Goal: Information Seeking & Learning: Learn about a topic

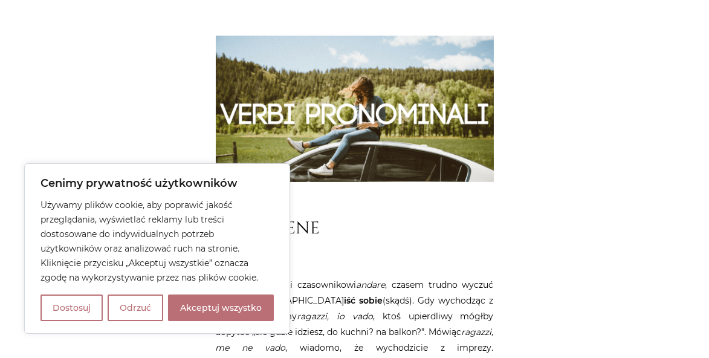
scroll to position [939, 0]
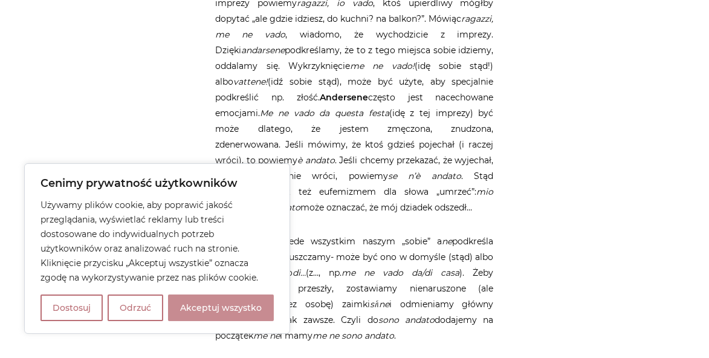
click at [238, 314] on button "Akceptuj wszystko" at bounding box center [221, 307] width 106 height 27
checkbox input "true"
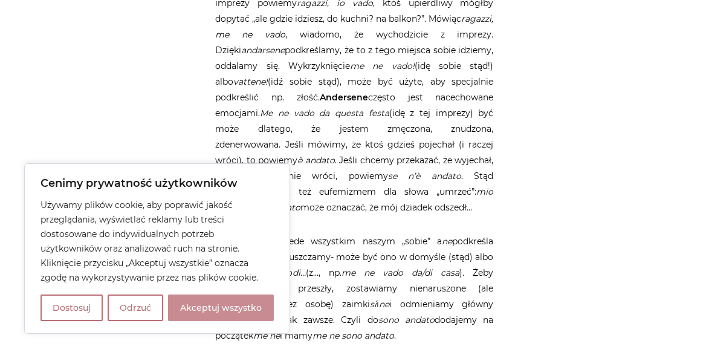
checkbox input "true"
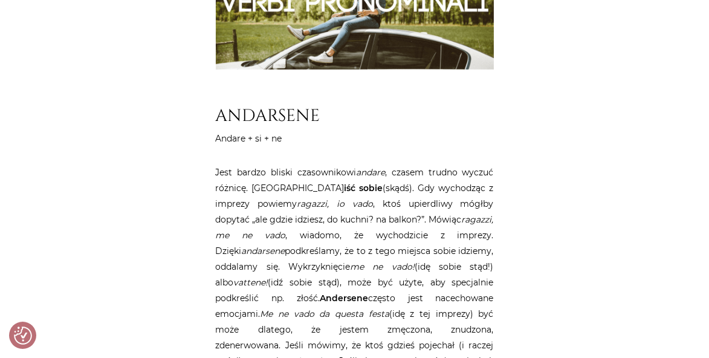
scroll to position [779, 0]
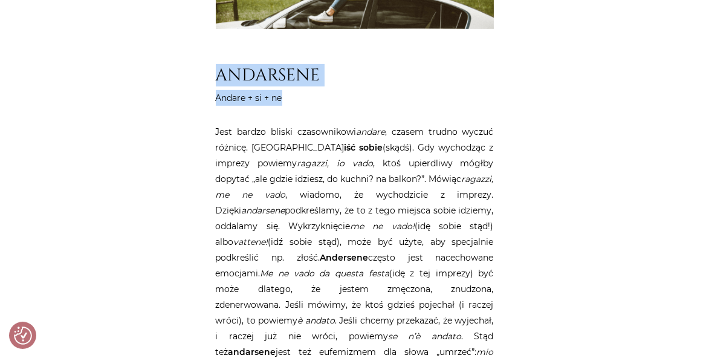
drag, startPoint x: 221, startPoint y: 37, endPoint x: 287, endPoint y: 66, distance: 72.0
copy article "ANDARSENE Andare + si + ne"
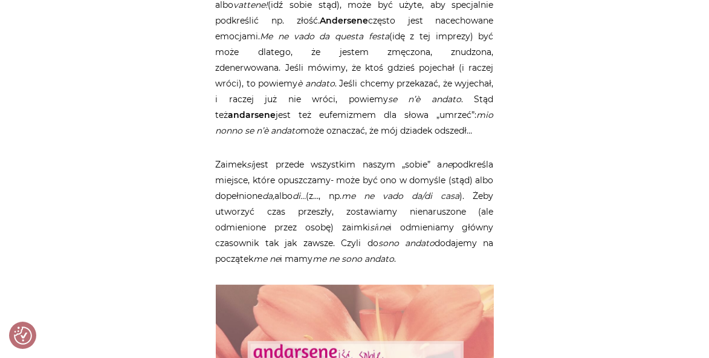
scroll to position [1028, 0]
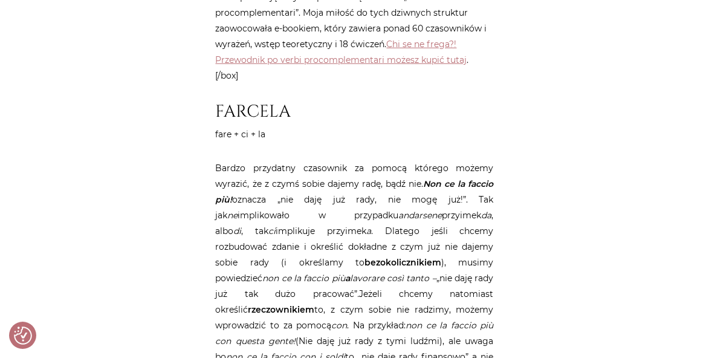
scroll to position [1640, 0]
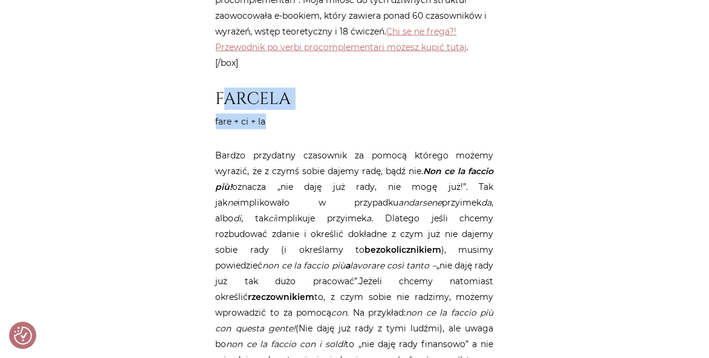
drag, startPoint x: 220, startPoint y: 60, endPoint x: 273, endPoint y: 95, distance: 63.7
drag, startPoint x: 273, startPoint y: 95, endPoint x: 228, endPoint y: 86, distance: 45.5
click at [228, 114] on p "fare + ci + la" at bounding box center [355, 122] width 278 height 16
click at [218, 89] on h2 "FARCELA" at bounding box center [355, 99] width 278 height 21
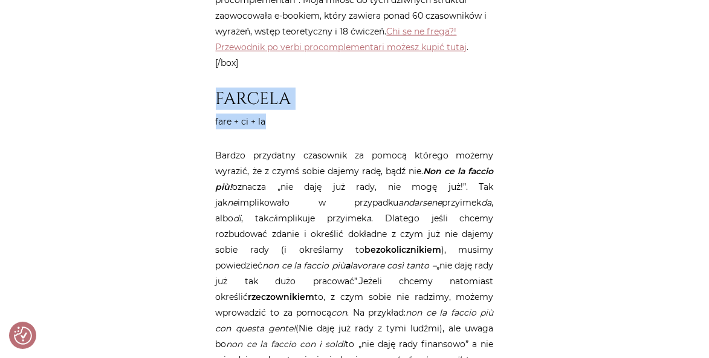
drag, startPoint x: 218, startPoint y: 67, endPoint x: 271, endPoint y: 85, distance: 56.6
copy article "FARCELA fare + ci + la"
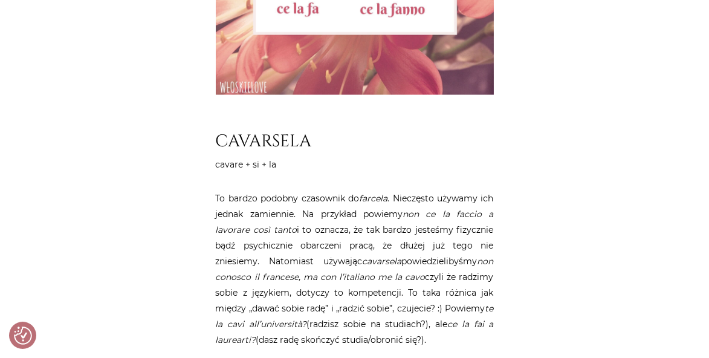
scroll to position [2258, 0]
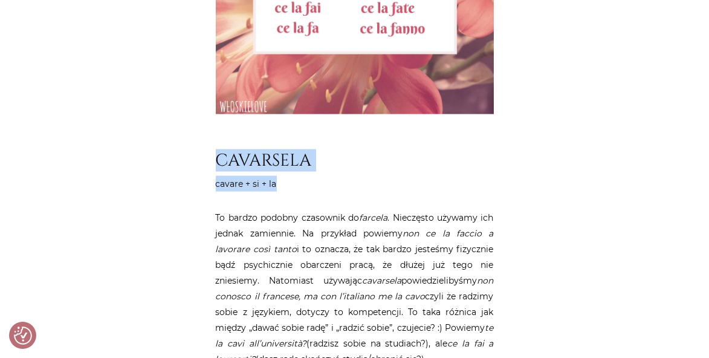
drag, startPoint x: 216, startPoint y: 113, endPoint x: 290, endPoint y: 136, distance: 77.8
copy article "CAVARSELA cavare + si + la"
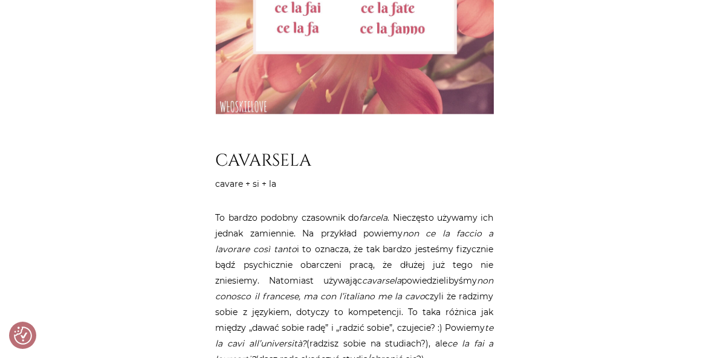
drag, startPoint x: 481, startPoint y: 233, endPoint x: 427, endPoint y: 245, distance: 55.3
click at [427, 245] on p "To bardzo podobny czasownik do farcela . Nieczęsto używamy ich jednak zamiennie…" at bounding box center [355, 288] width 278 height 157
copy em "on conosco il francese, ma con l’italiano me la cavo"
click at [369, 275] on em "non conosco il francese, ma con l’italiano me la cavo" at bounding box center [355, 288] width 278 height 27
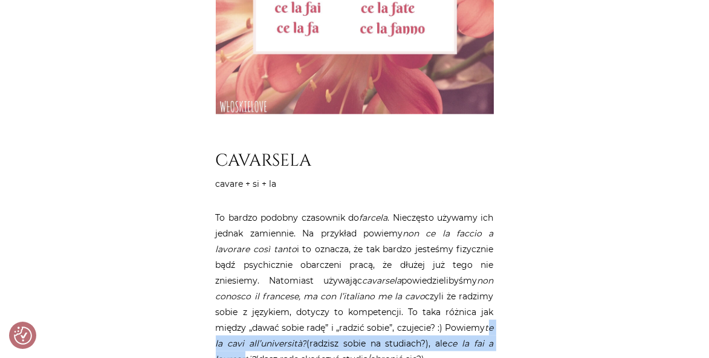
drag, startPoint x: 218, startPoint y: 294, endPoint x: 239, endPoint y: 305, distance: 23.8
click at [239, 305] on p "To bardzo podobny czasownik do farcela . Nieczęsto używamy ich jednak zamiennie…" at bounding box center [355, 288] width 278 height 157
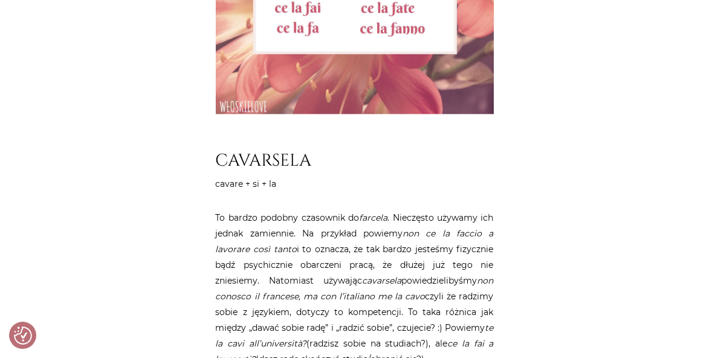
drag, startPoint x: 239, startPoint y: 305, endPoint x: 213, endPoint y: 300, distance: 26.3
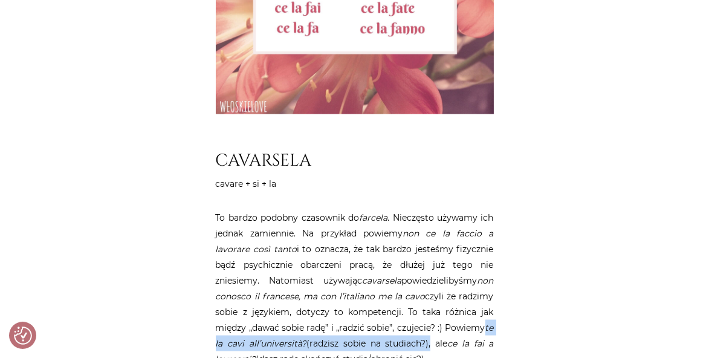
drag, startPoint x: 214, startPoint y: 294, endPoint x: 432, endPoint y: 290, distance: 218.2
copy p "te la cavi all’università? (radzisz sobie na studiach?)"
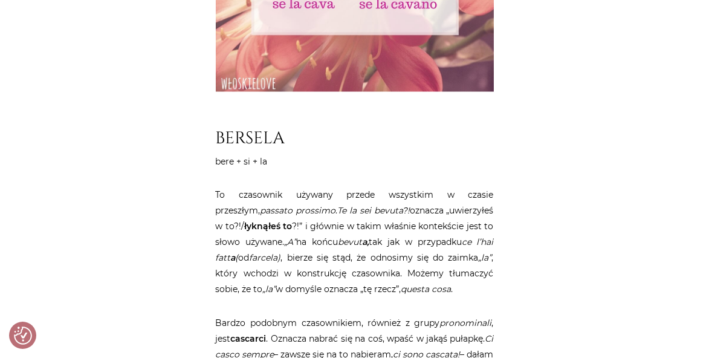
scroll to position [2793, 0]
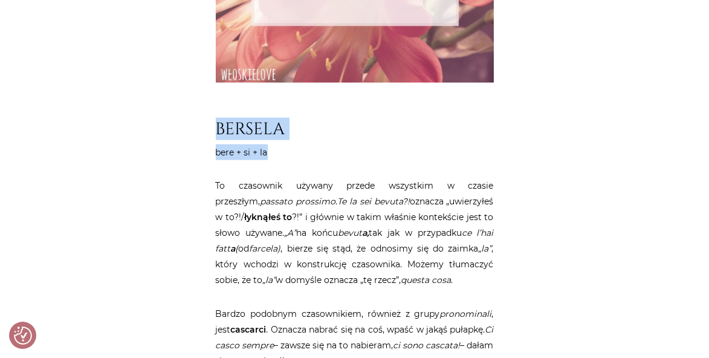
drag, startPoint x: 219, startPoint y: 81, endPoint x: 279, endPoint y: 103, distance: 63.7
copy article "BERSELA bere + si + la"
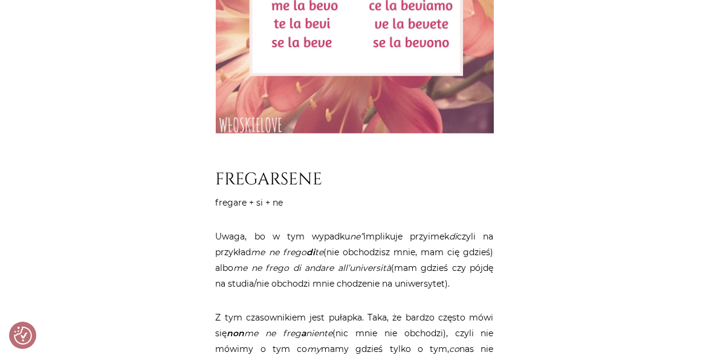
scroll to position [3431, 0]
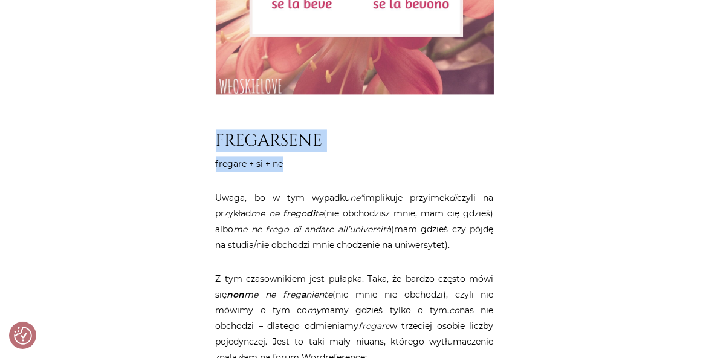
drag, startPoint x: 216, startPoint y: 89, endPoint x: 299, endPoint y: 114, distance: 85.7
copy article "FREGARSENE fregare + si + ne"
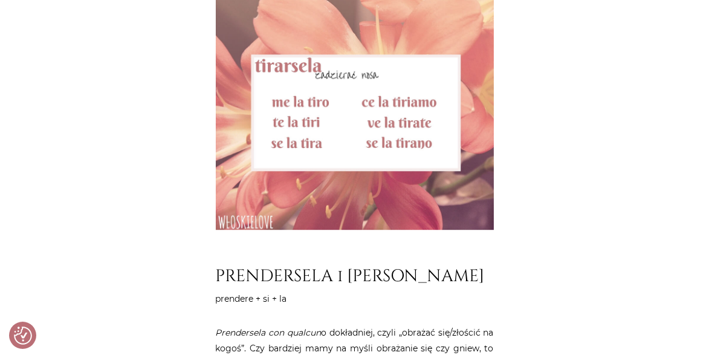
scroll to position [4285, 0]
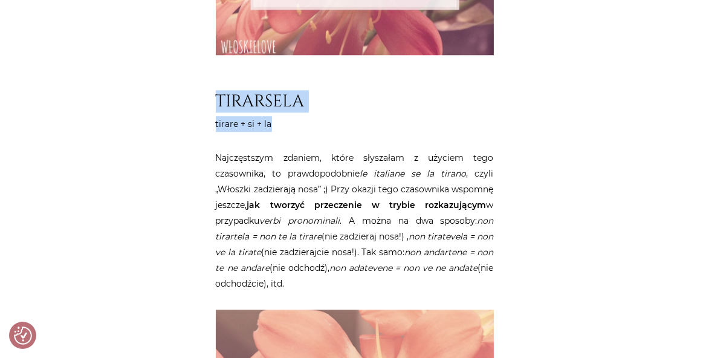
drag, startPoint x: 220, startPoint y: 48, endPoint x: 282, endPoint y: 75, distance: 67.1
copy article "TIRARSELA tirare + si + la"
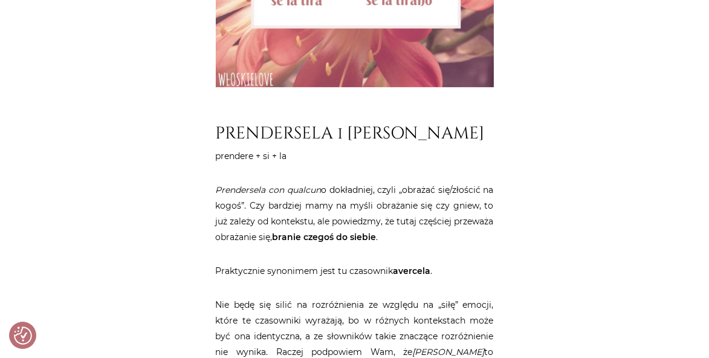
scroll to position [4749, 0]
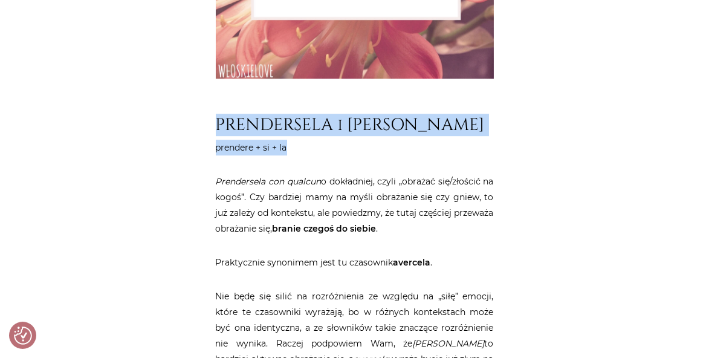
drag, startPoint x: 218, startPoint y: 76, endPoint x: 298, endPoint y: 97, distance: 83.1
click at [298, 140] on p "prendere + si + la" at bounding box center [355, 148] width 278 height 16
click at [333, 115] on h2 "PRENDERSELA i [PERSON_NAME]" at bounding box center [355, 125] width 278 height 21
drag, startPoint x: 216, startPoint y: 72, endPoint x: 290, endPoint y: 97, distance: 78.0
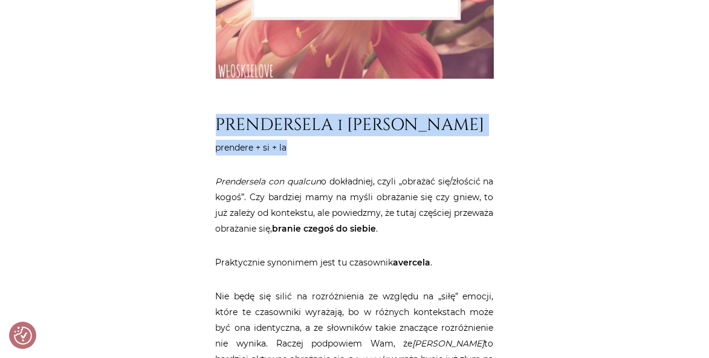
copy article "PRENDERSELA i [PERSON_NAME] prendere + si + la"
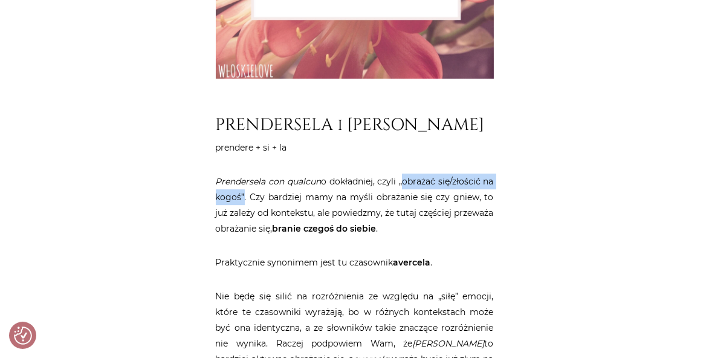
drag, startPoint x: 405, startPoint y: 135, endPoint x: 242, endPoint y: 147, distance: 163.0
click at [242, 173] on p "Prendersela con qualcun o dokładniej, czyli „obrażać się/złościć na kogoś”. Czy…" at bounding box center [355, 204] width 278 height 63
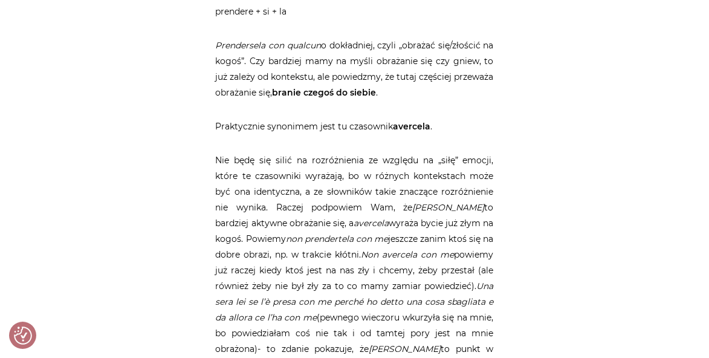
scroll to position [4904, 0]
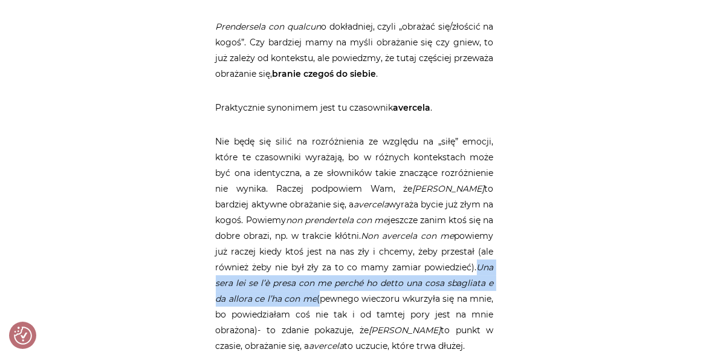
drag, startPoint x: 478, startPoint y: 216, endPoint x: 318, endPoint y: 253, distance: 164.4
click at [318, 253] on p "Nie będę się silić na rozróżnienia ze względu na „siłę” emocji, które te czasow…" at bounding box center [355, 244] width 278 height 220
copy p "Una sera lei se l’è presa con me perché ho detto una cosa sbagliata e da allora…"
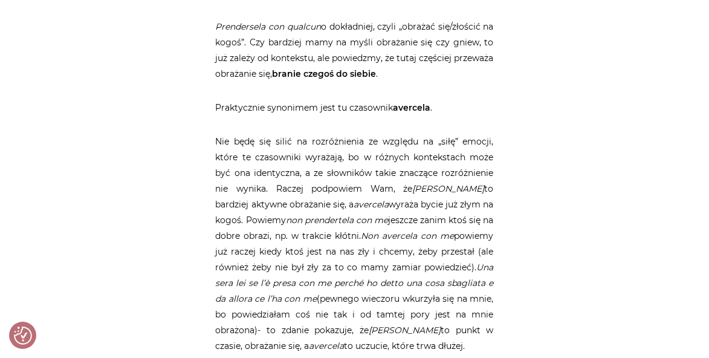
click at [474, 136] on p "Nie będę się silić na rozróżnienia ze względu na „siłę” emocji, które te czasow…" at bounding box center [355, 244] width 278 height 220
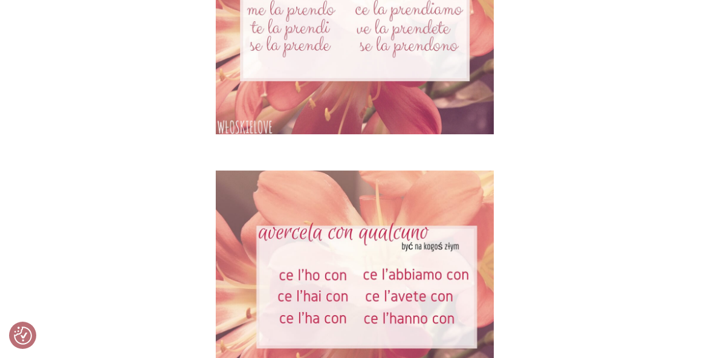
scroll to position [5485, 0]
